Goal: Task Accomplishment & Management: Manage account settings

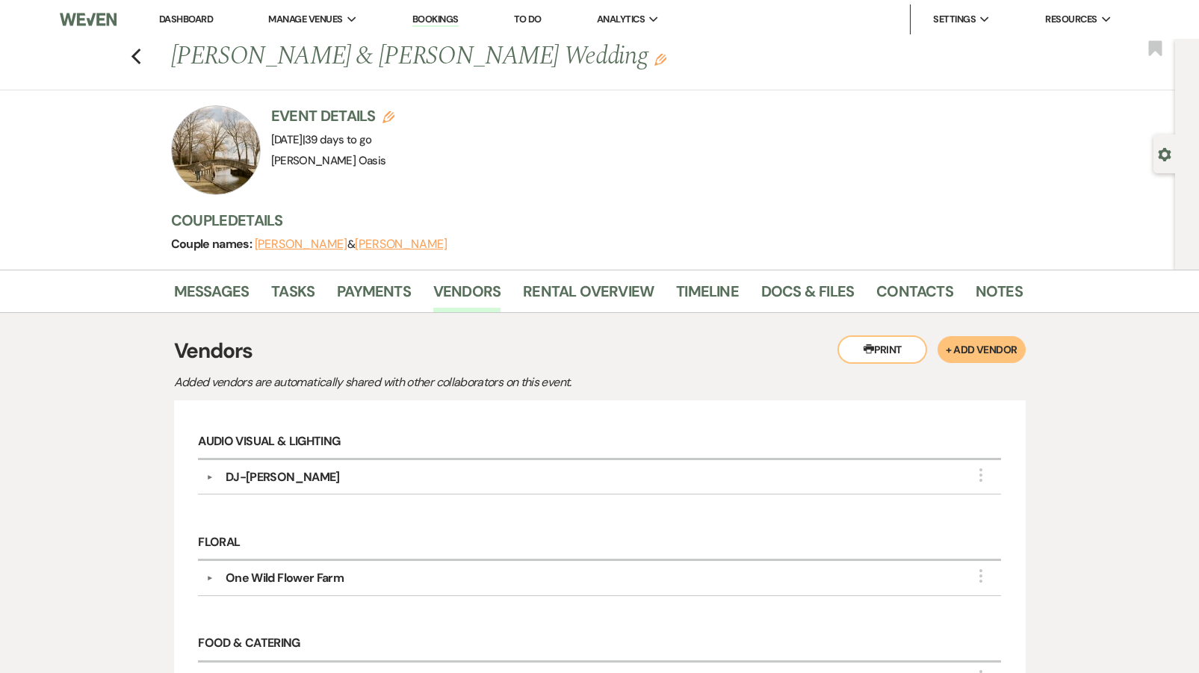
click at [176, 13] on li "Dashboard" at bounding box center [186, 19] width 69 height 30
click at [176, 13] on link "Dashboard" at bounding box center [186, 19] width 54 height 13
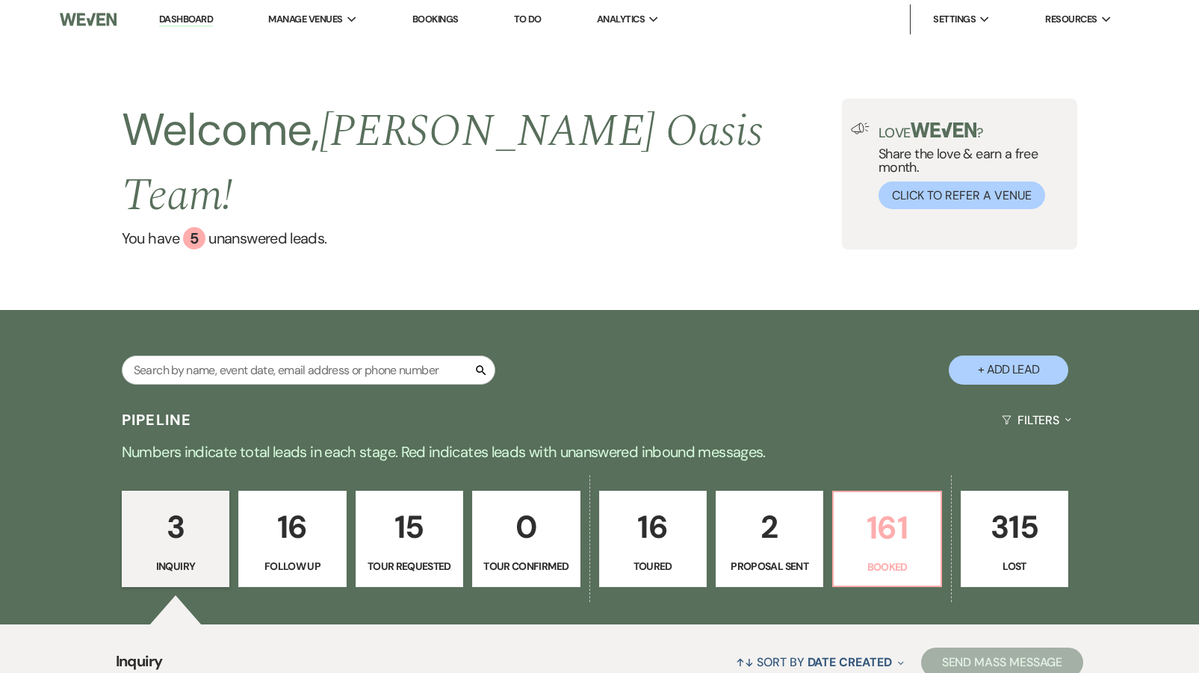
click at [858, 559] on p "Booked" at bounding box center [887, 567] width 88 height 16
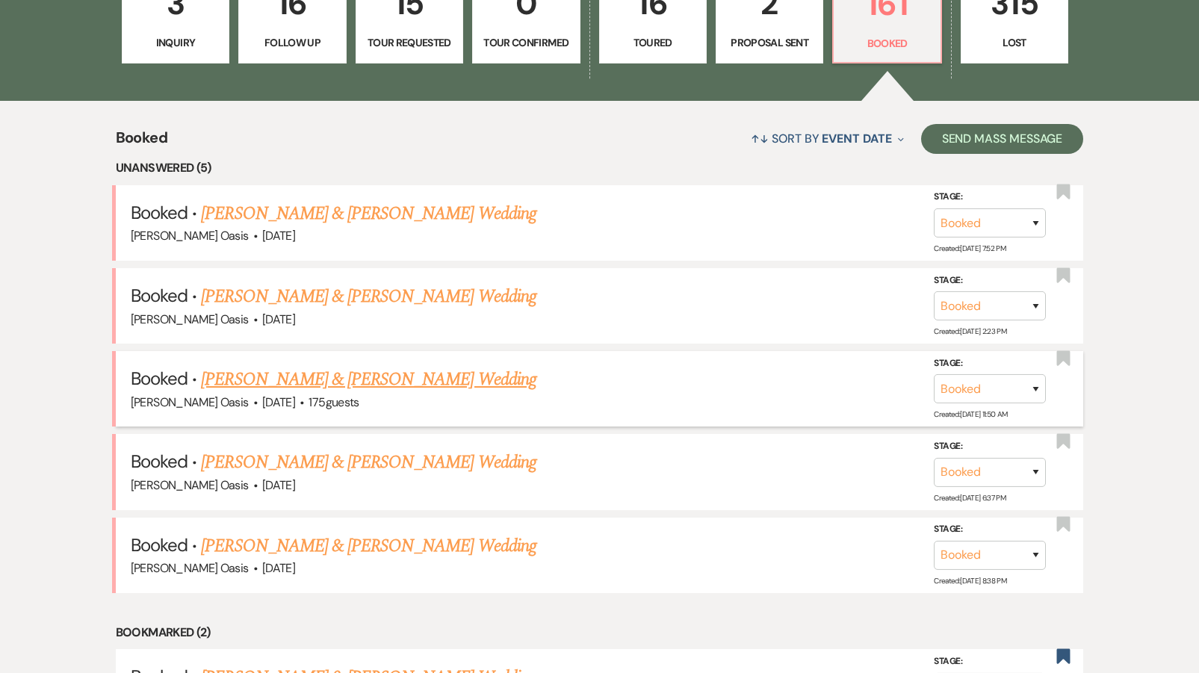
scroll to position [524, 0]
click at [338, 532] on link "[PERSON_NAME] & [PERSON_NAME] Wedding" at bounding box center [368, 545] width 335 height 27
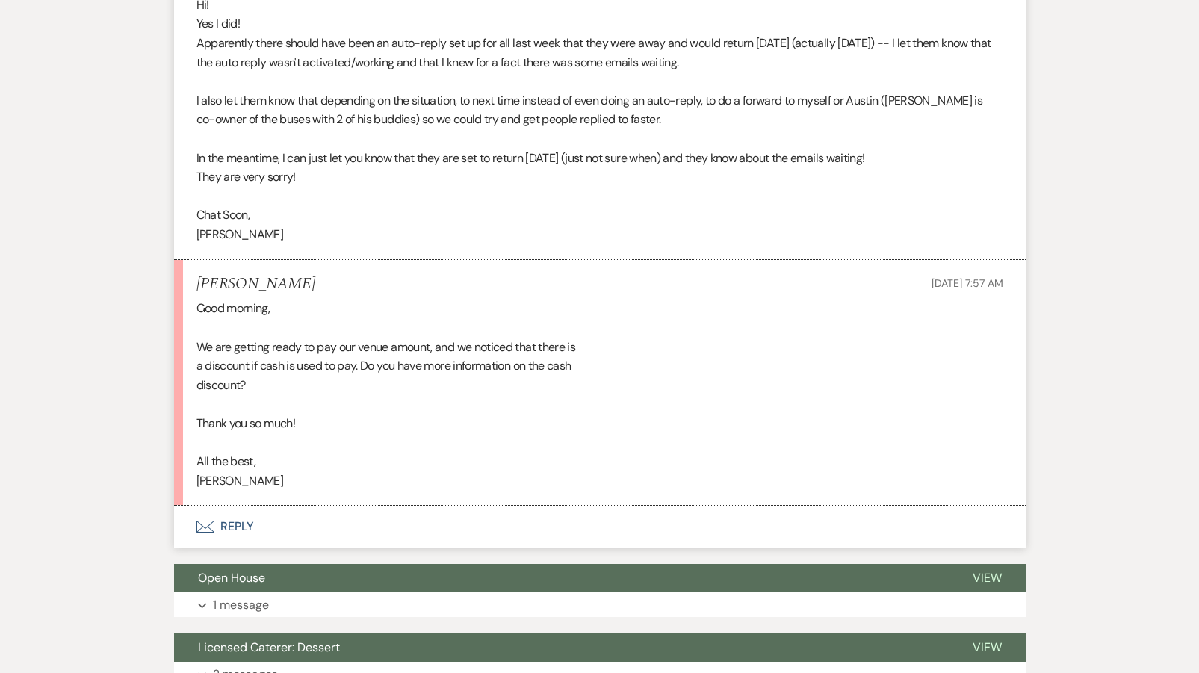
click at [285, 506] on button "Envelope Reply" at bounding box center [600, 527] width 852 height 42
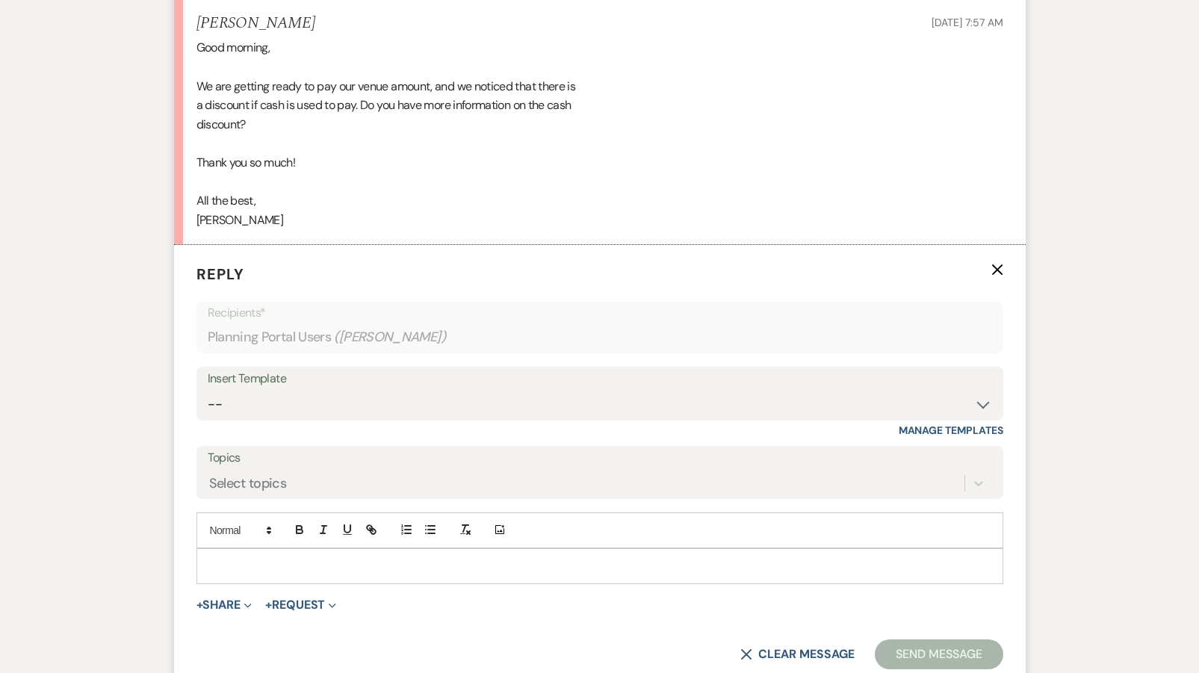
scroll to position [5532, 0]
